Goal: Information Seeking & Learning: Find specific fact

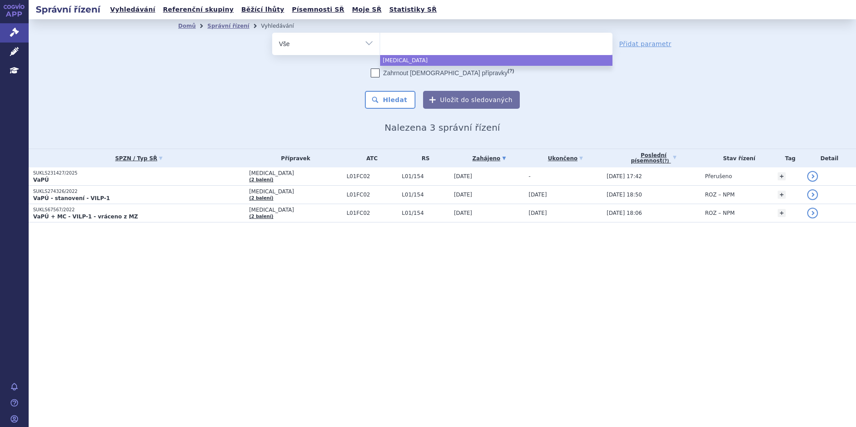
select select
type input "ke"
type input "key"
type input "keyt"
type input "keytr"
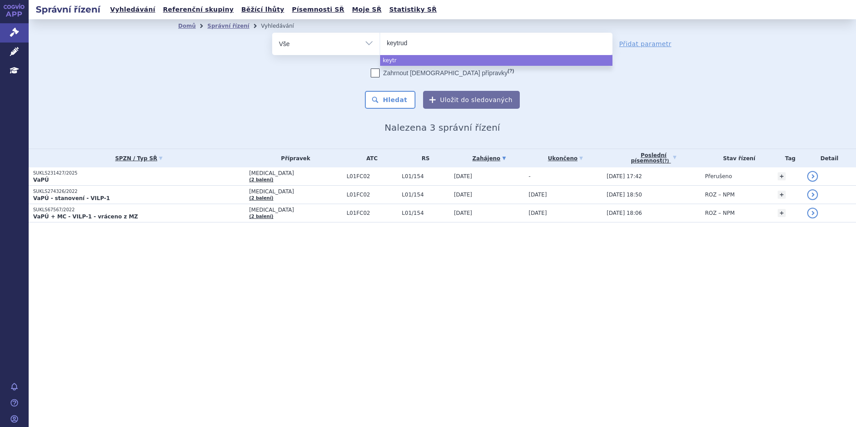
type input "keytruda"
select select "keytruda"
click at [390, 100] on button "Hledat" at bounding box center [390, 100] width 51 height 18
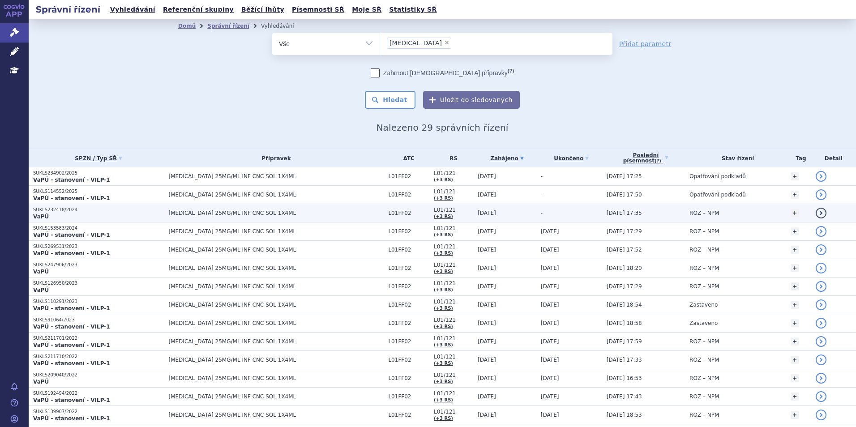
click at [225, 217] on td "[MEDICAL_DATA] 25MG/ML INF CNC SOL 1X4ML" at bounding box center [274, 213] width 220 height 18
click at [226, 211] on span "[MEDICAL_DATA] 25MG/ML INF CNC SOL 1X4ML" at bounding box center [276, 213] width 215 height 6
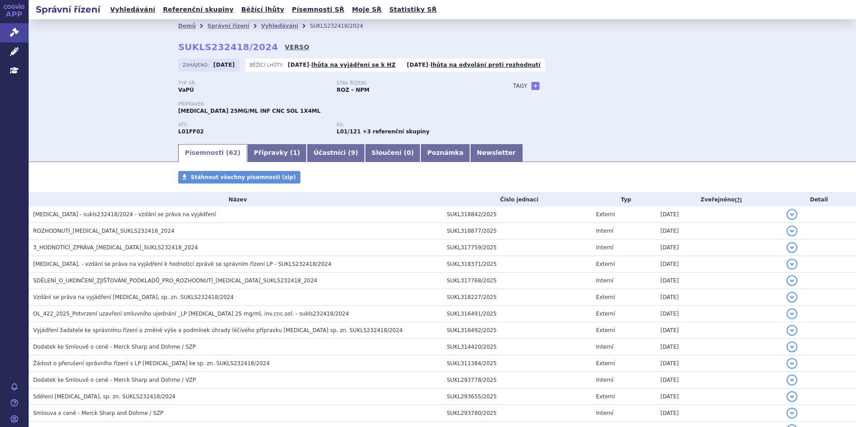
click at [285, 46] on link "VERSO" at bounding box center [297, 47] width 25 height 9
drag, startPoint x: 179, startPoint y: 45, endPoint x: 257, endPoint y: 49, distance: 78.9
click at [257, 49] on div "Domů Správní řízení Vyhledávání SUKLS232418/2024 SUKLS232418/2024 VERSO Zahájen…" at bounding box center [442, 88] width 564 height 110
copy strong "SUKLS232418/2024"
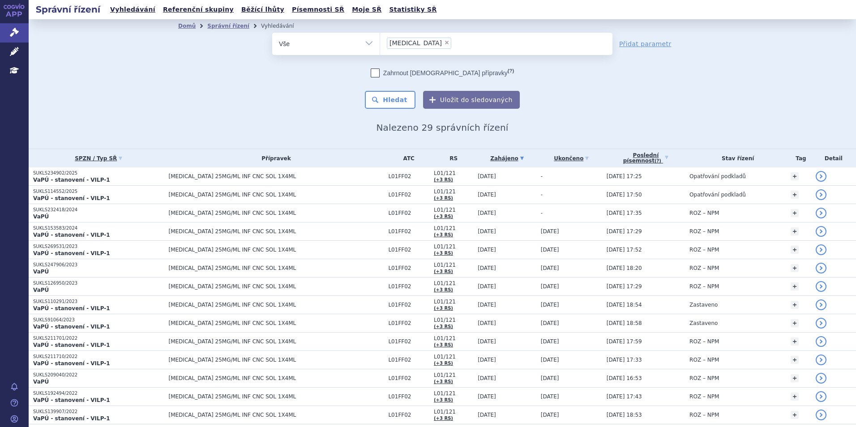
click at [444, 41] on span "×" at bounding box center [446, 42] width 5 height 5
click at [380, 41] on select "[MEDICAL_DATA]" at bounding box center [380, 43] width 0 height 22
select select
click at [413, 48] on ul at bounding box center [496, 42] width 232 height 19
click at [380, 48] on select "keytruda" at bounding box center [380, 43] width 0 height 22
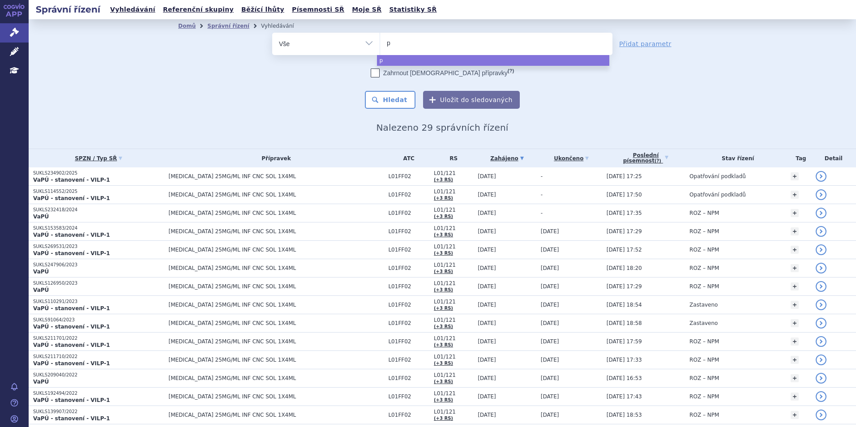
type input "po"
type input "poma"
type input "pomalid"
type input "pomalido"
type input "pomalidomi"
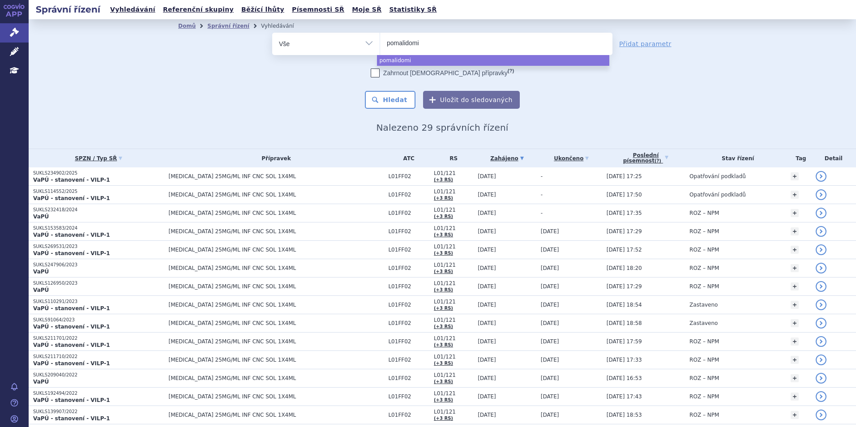
type input "pomalidomid"
select select "pomalidomid"
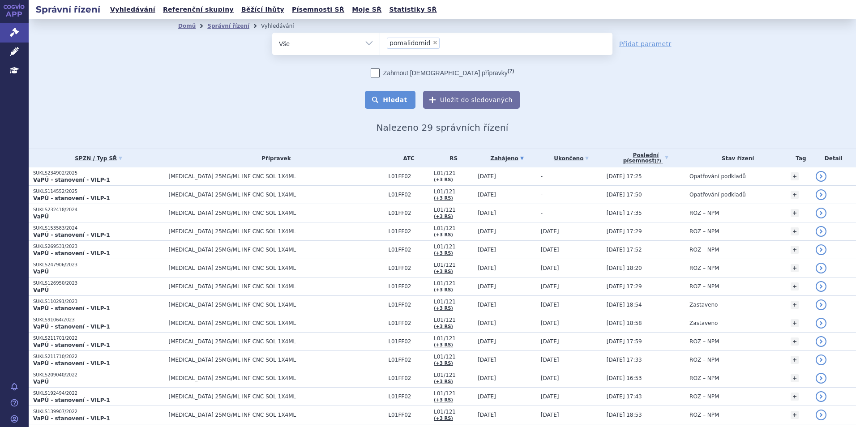
click at [388, 91] on button "Hledat" at bounding box center [390, 100] width 51 height 18
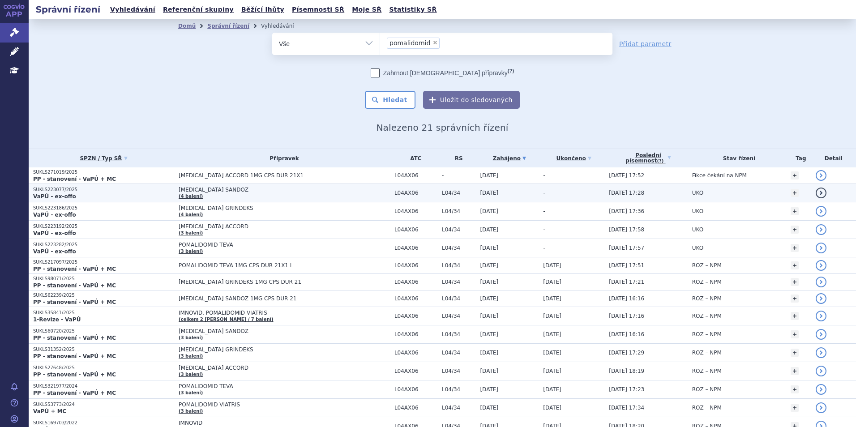
click at [366, 192] on span "[MEDICAL_DATA] SANDOZ" at bounding box center [284, 190] width 211 height 6
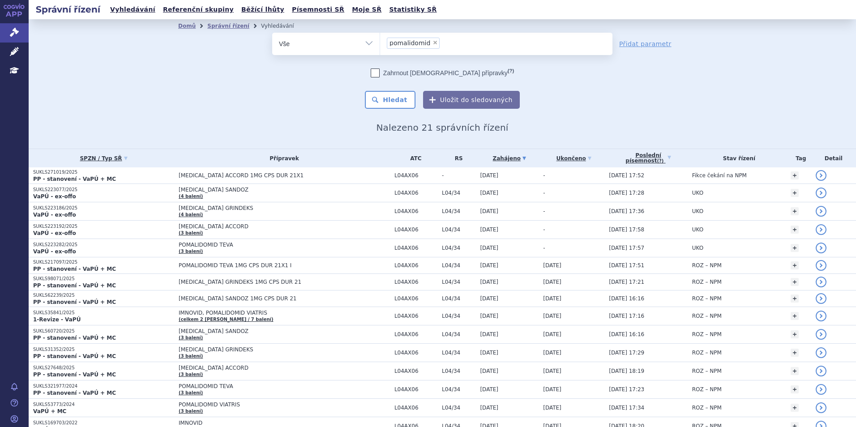
click at [432, 44] on span "×" at bounding box center [434, 42] width 5 height 5
click at [380, 44] on select "pomalidomid" at bounding box center [380, 43] width 0 height 22
select select
click at [428, 47] on ul at bounding box center [496, 42] width 232 height 19
click at [380, 47] on select "pomalidomid" at bounding box center [380, 43] width 0 height 22
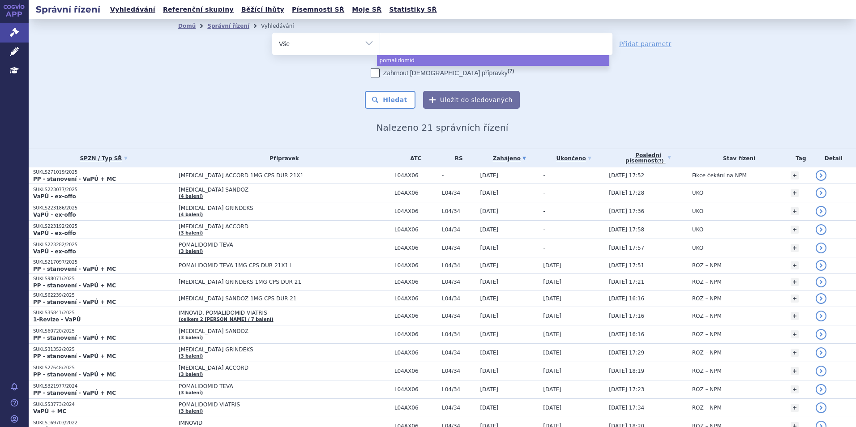
type input "l"
type input "ke"
type input "key"
type input "keytr"
type input "keytru"
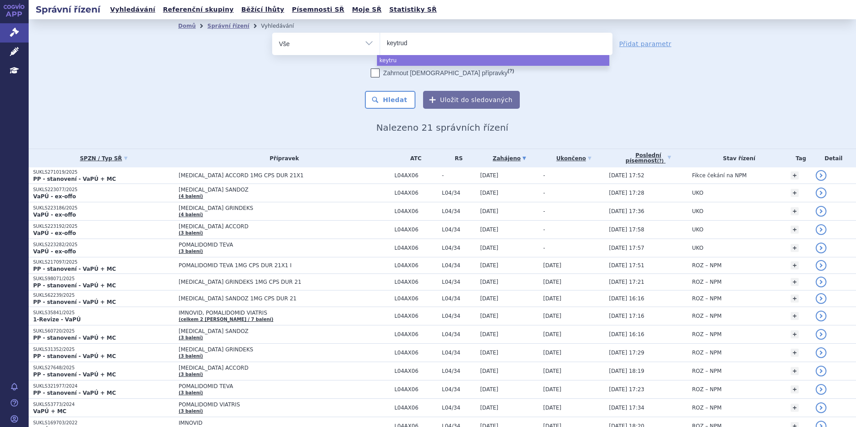
type input "keytruda"
select select "keytruda"
click at [407, 107] on button "Hledat" at bounding box center [390, 100] width 51 height 18
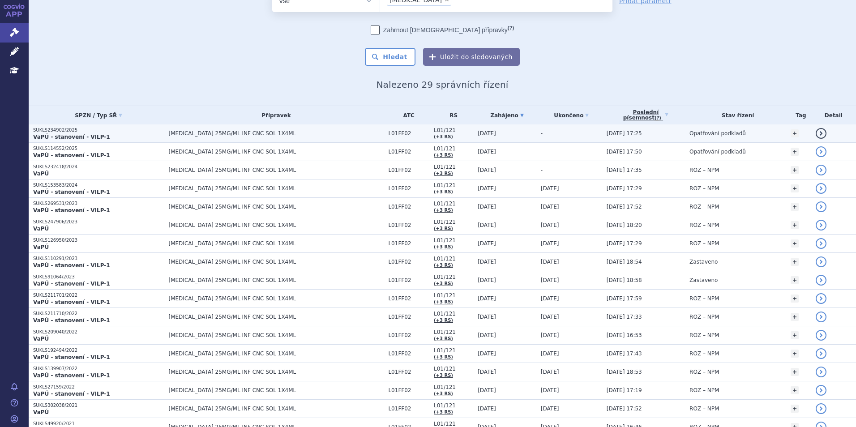
scroll to position [34, 0]
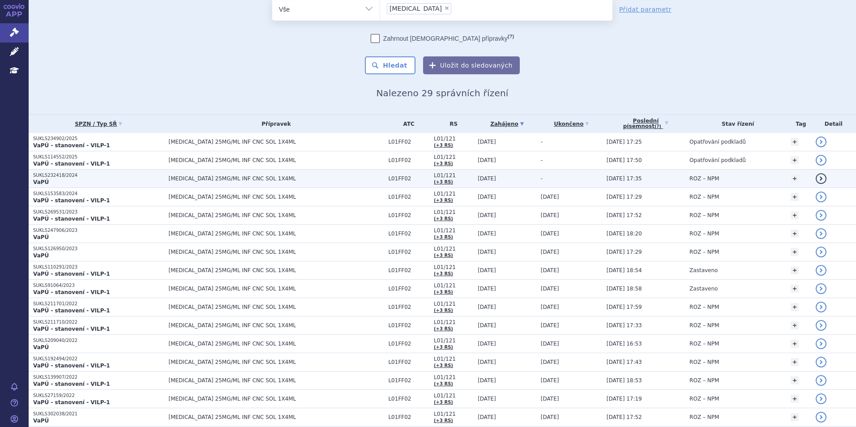
click at [146, 185] on p "VaPÚ" at bounding box center [98, 182] width 131 height 7
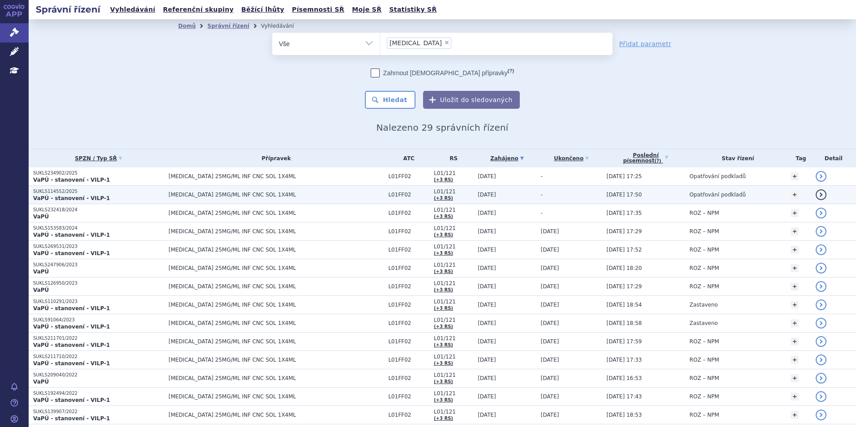
click at [103, 201] on p "VaPÚ - stanovení - VILP-1" at bounding box center [98, 198] width 131 height 7
click at [112, 195] on p "VaPÚ - stanovení - VILP-1" at bounding box center [98, 198] width 131 height 7
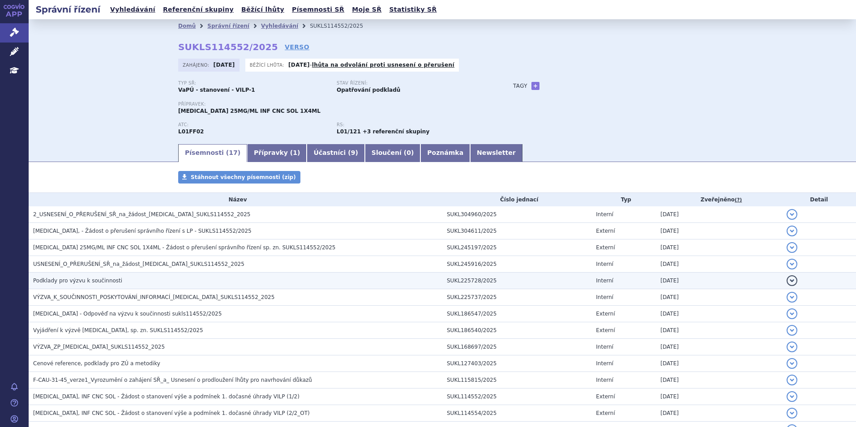
scroll to position [45, 0]
